Goal: Task Accomplishment & Management: Manage account settings

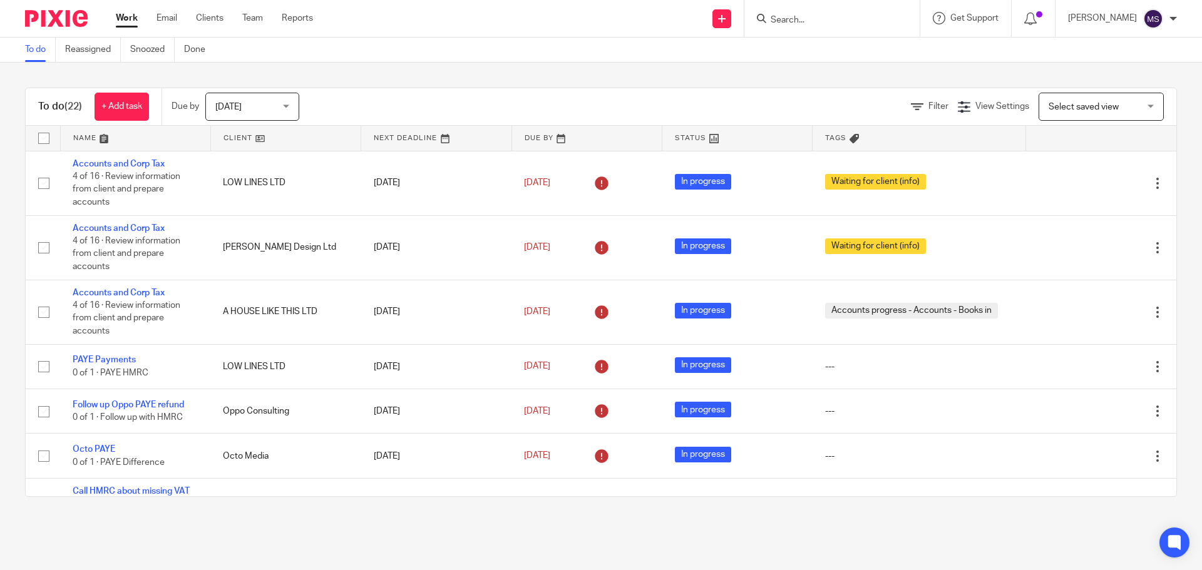
click at [248, 111] on span "Today" at bounding box center [248, 106] width 66 height 26
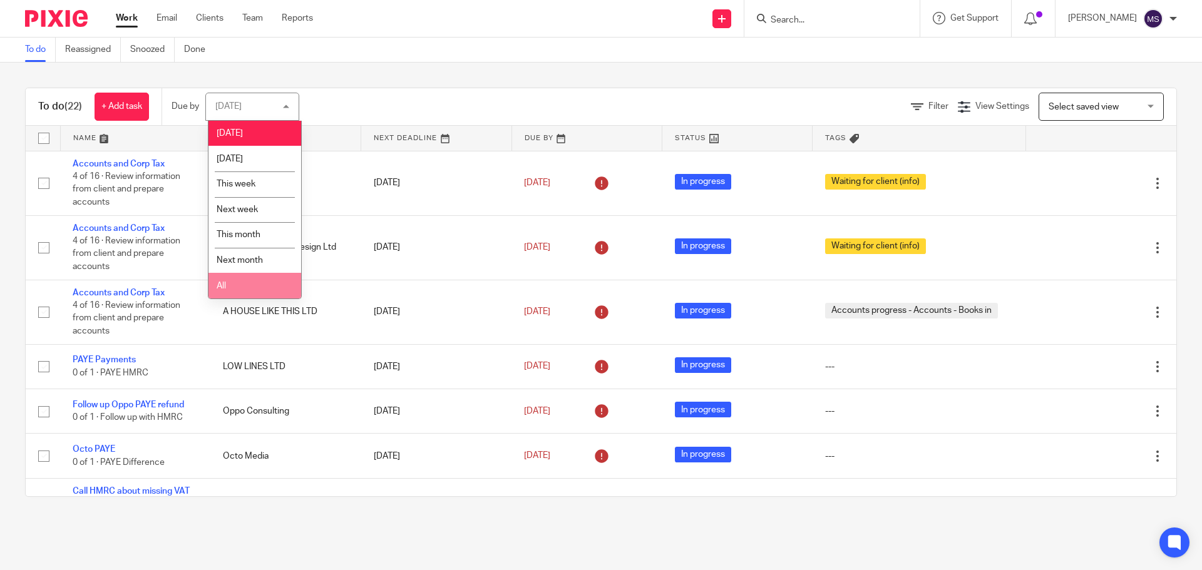
click at [241, 280] on li "All" at bounding box center [254, 286] width 93 height 26
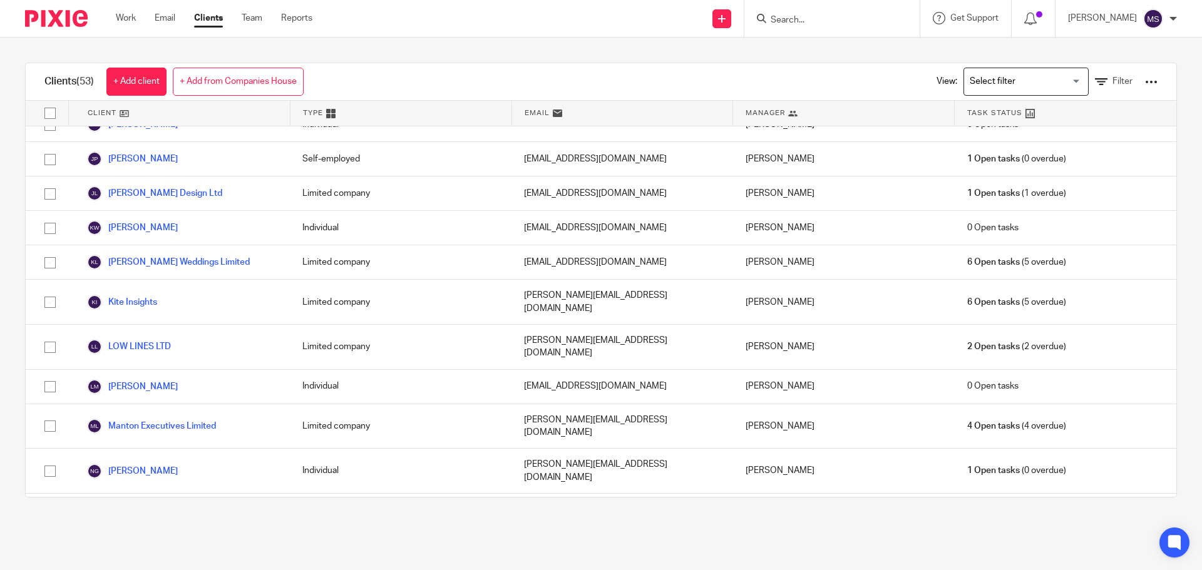
scroll to position [668, 0]
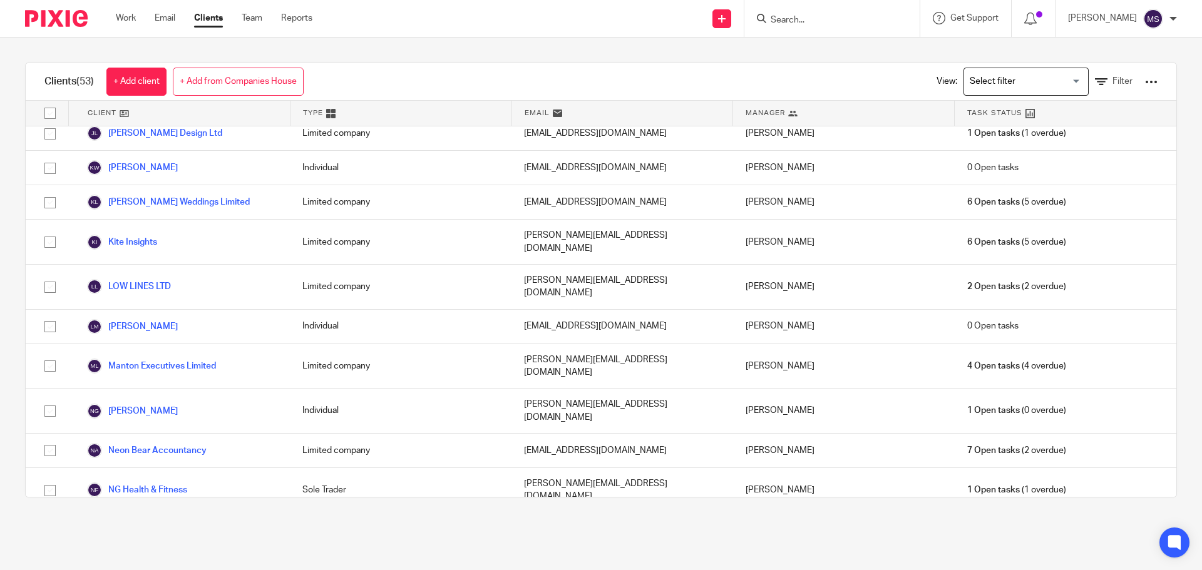
click at [154, 523] on link "NG Health & Fitness Limited" at bounding box center [152, 530] width 131 height 15
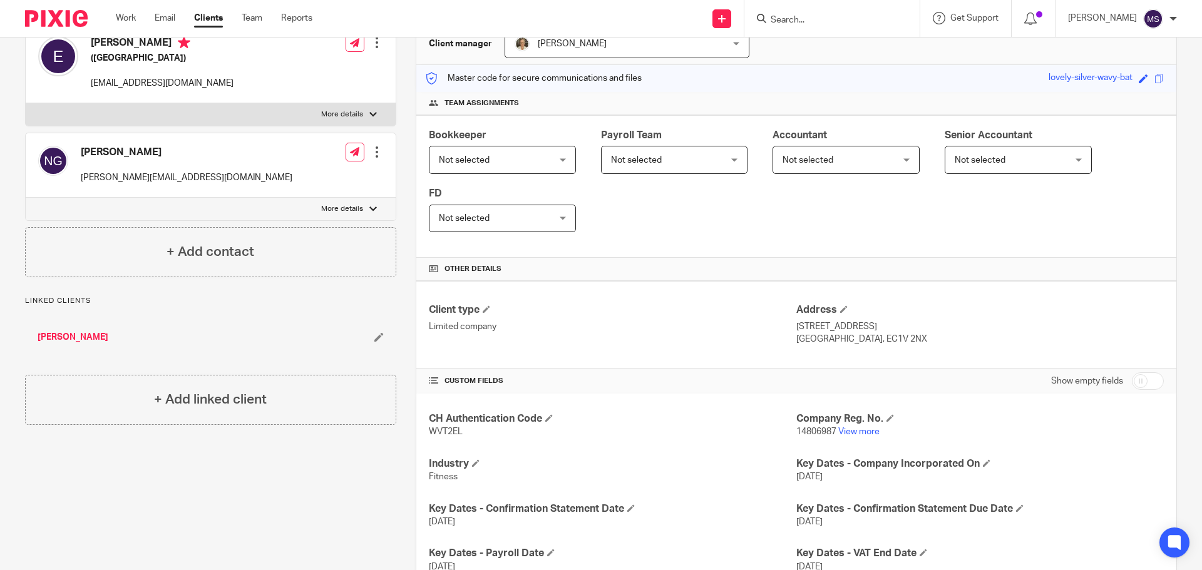
scroll to position [52, 0]
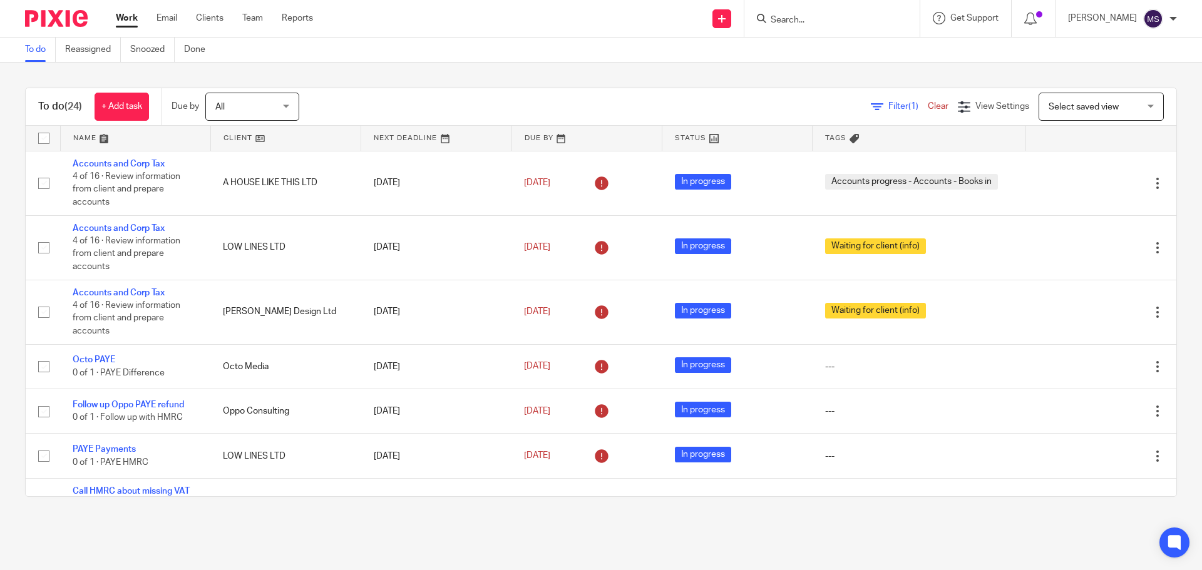
click at [89, 138] on link at bounding box center [136, 138] width 150 height 25
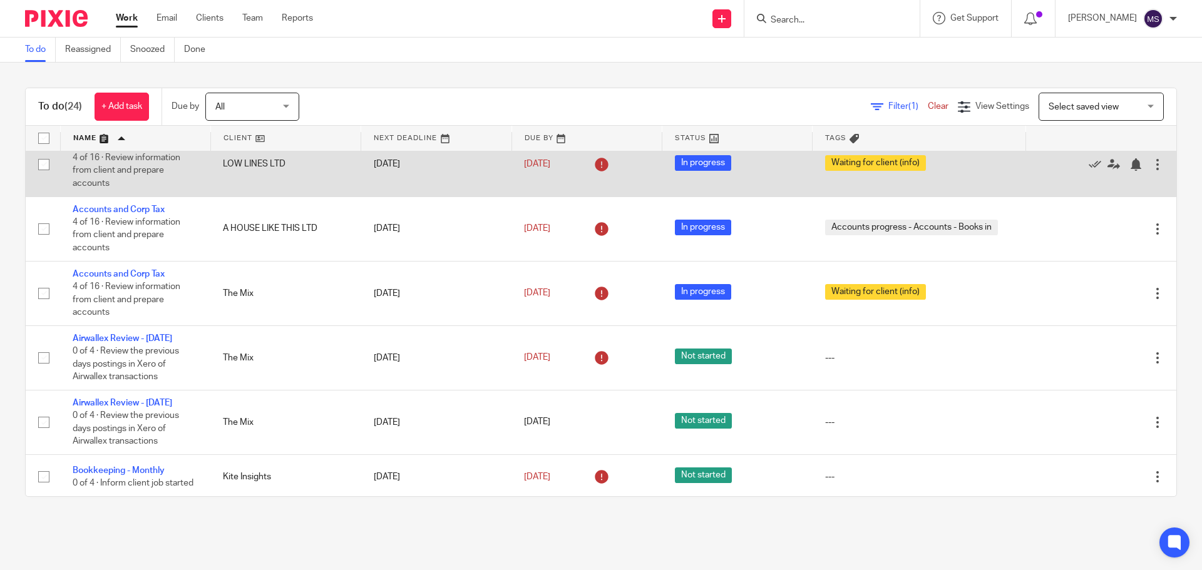
scroll to position [167, 0]
